Goal: Check status: Check status

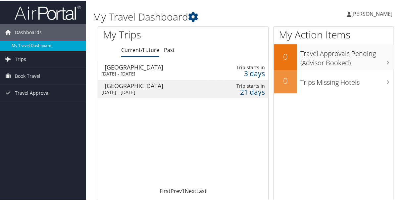
click at [166, 90] on div "[DATE] - [DATE]" at bounding box center [152, 92] width 103 height 6
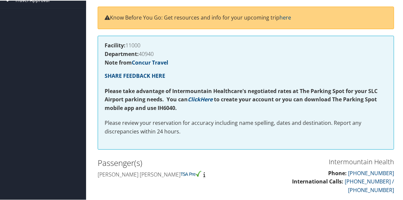
scroll to position [64, 0]
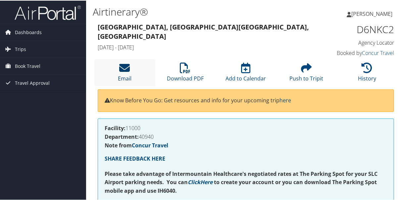
click at [129, 65] on icon at bounding box center [125, 67] width 11 height 11
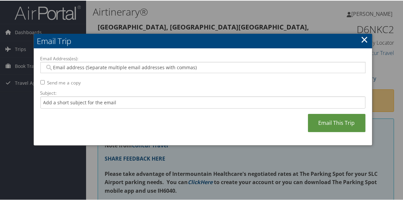
click at [361, 39] on link "×" at bounding box center [365, 38] width 8 height 13
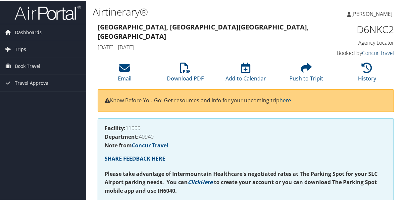
click at [377, 54] on link "Concur Travel" at bounding box center [378, 52] width 32 height 7
click at [356, 31] on h1 "D6NKC2" at bounding box center [361, 29] width 67 height 14
drag, startPoint x: 356, startPoint y: 31, endPoint x: 371, endPoint y: 32, distance: 15.3
click at [371, 32] on h1 "D6NKC2" at bounding box center [361, 29] width 67 height 14
copy h1 "D6NKC2"
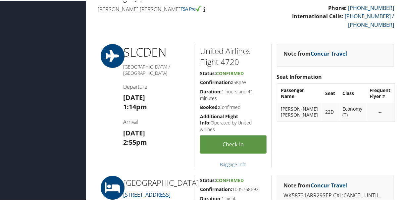
scroll to position [306, 0]
